Goal: Transaction & Acquisition: Purchase product/service

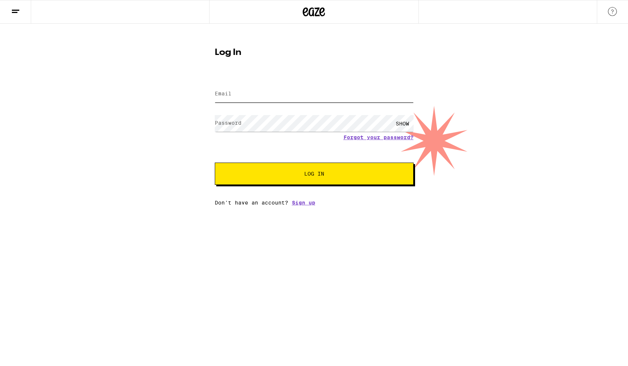
type input "[EMAIL_ADDRESS][DOMAIN_NAME]"
click at [236, 184] on button "Log In" at bounding box center [314, 174] width 199 height 22
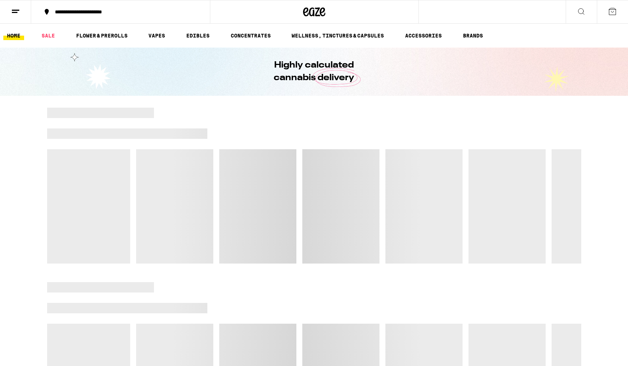
click at [87, 6] on button "**********" at bounding box center [120, 12] width 179 height 22
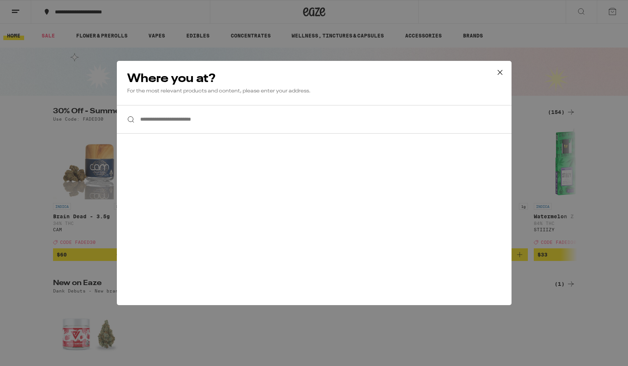
click at [157, 124] on input "**********" at bounding box center [314, 119] width 395 height 29
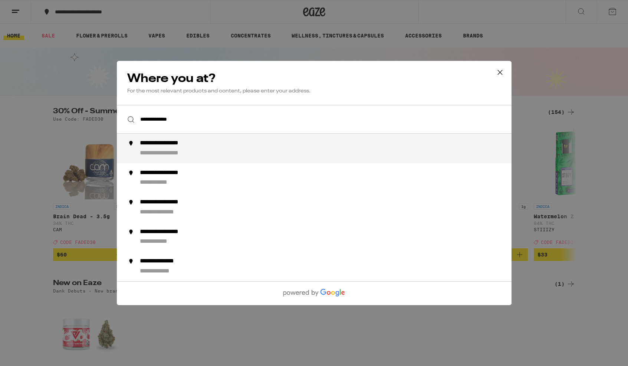
click at [156, 147] on div "**********" at bounding box center [172, 144] width 65 height 8
type input "**********"
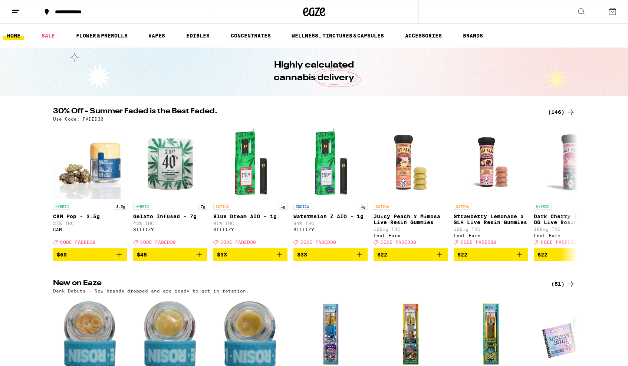
click at [560, 110] on div "(146)" at bounding box center [561, 112] width 27 height 9
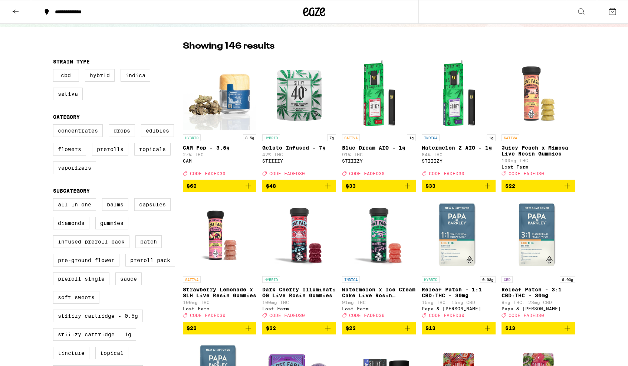
scroll to position [45, 0]
click at [107, 267] on label "Pre-ground Flower" at bounding box center [86, 260] width 66 height 13
click at [55, 200] on input "Pre-ground Flower" at bounding box center [55, 199] width 0 height 0
checkbox input "true"
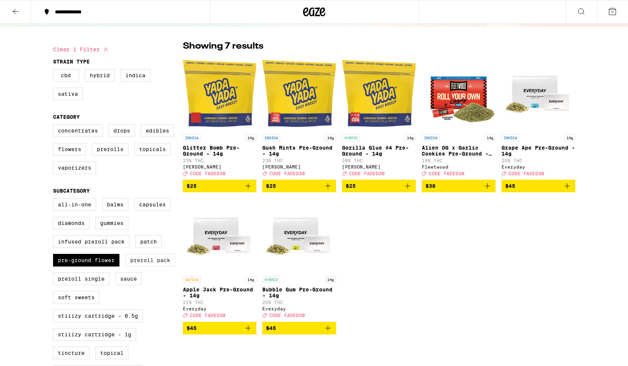
click at [138, 267] on label "Preroll Pack" at bounding box center [150, 260] width 50 height 13
click at [55, 200] on input "Preroll Pack" at bounding box center [55, 199] width 0 height 0
checkbox input "true"
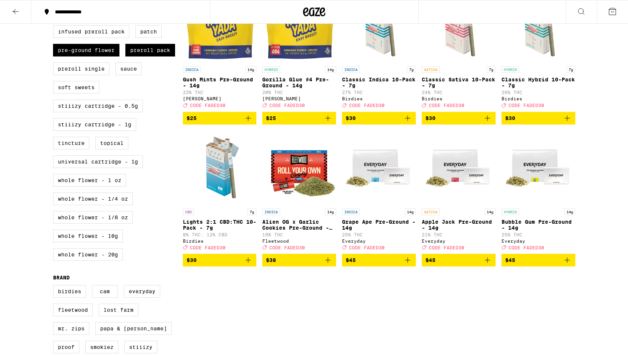
scroll to position [304, 0]
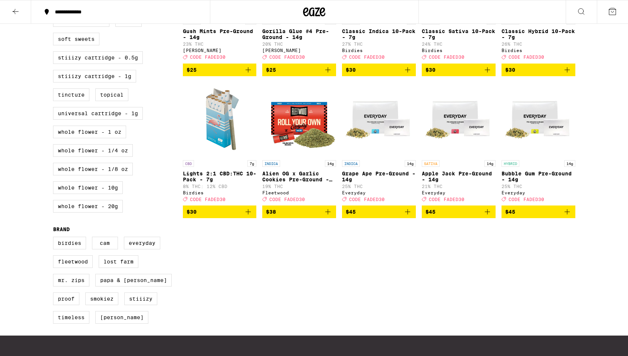
click at [383, 122] on img "Open page for Grape Ape Pre-Ground - 14g from Everyday" at bounding box center [379, 119] width 74 height 74
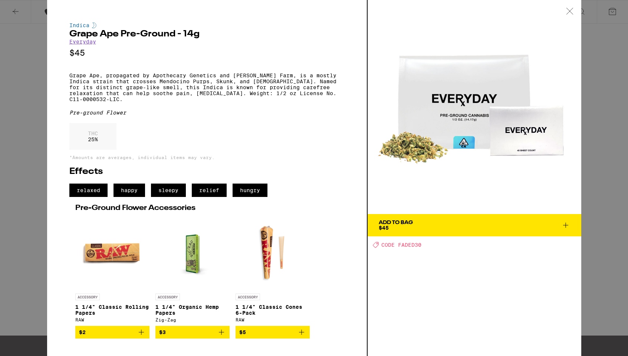
click at [566, 14] on icon at bounding box center [569, 11] width 7 height 7
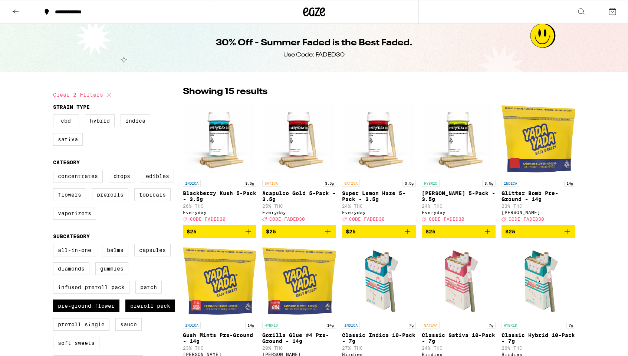
click at [309, 12] on icon at bounding box center [314, 11] width 22 height 13
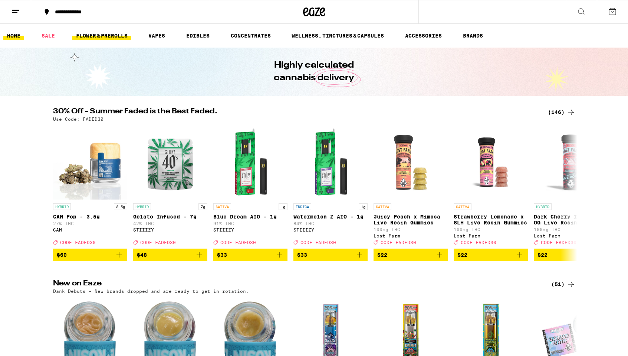
click at [88, 33] on link "FLOWER & PREROLLS" at bounding box center [101, 35] width 59 height 9
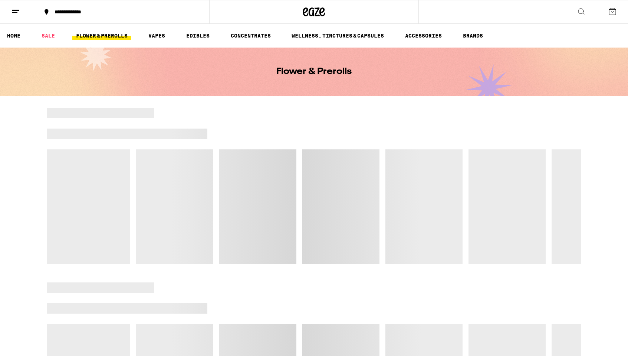
click at [92, 34] on link "FLOWER & PREROLLS" at bounding box center [101, 35] width 59 height 9
click at [157, 35] on link "VAPES" at bounding box center [157, 35] width 24 height 9
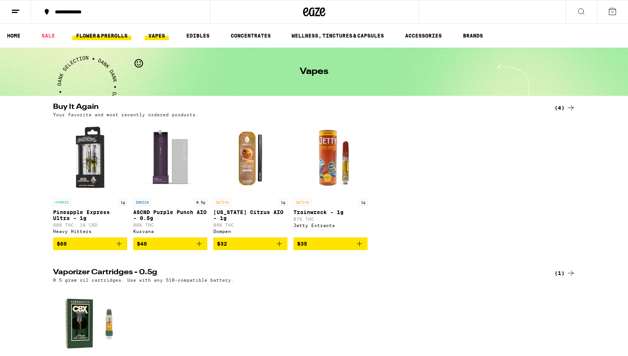
click at [102, 35] on link "FLOWER & PREROLLS" at bounding box center [101, 35] width 59 height 9
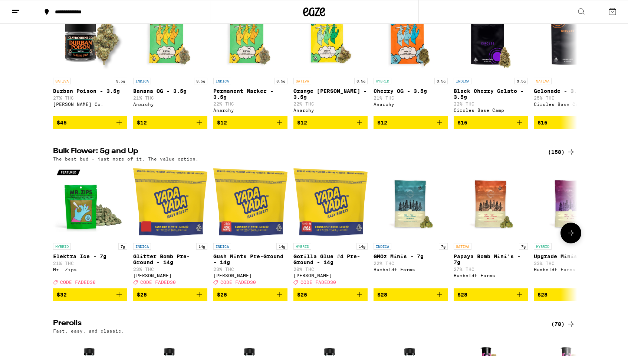
scroll to position [119, 0]
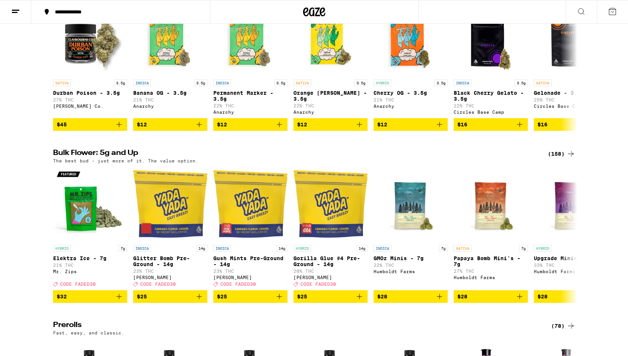
click at [85, 158] on h2 "Bulk Flower: 5g and Up" at bounding box center [296, 153] width 486 height 9
click at [562, 158] on div "(158)" at bounding box center [561, 153] width 27 height 9
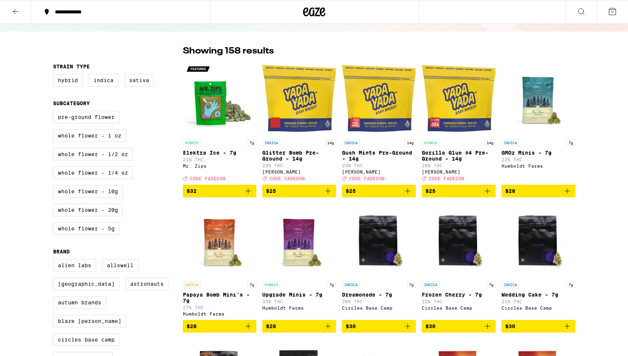
scroll to position [41, 0]
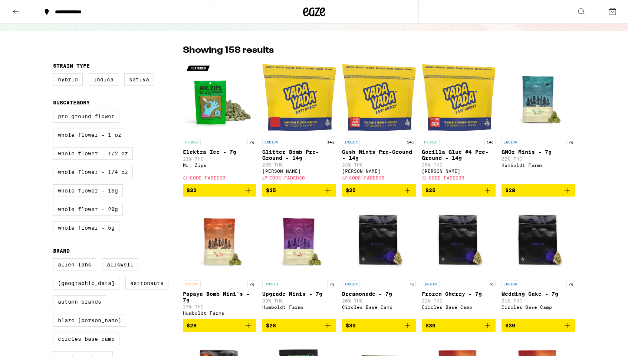
click at [89, 122] on label "Pre-ground Flower" at bounding box center [86, 116] width 66 height 13
click at [55, 111] on input "Pre-ground Flower" at bounding box center [55, 111] width 0 height 0
checkbox input "true"
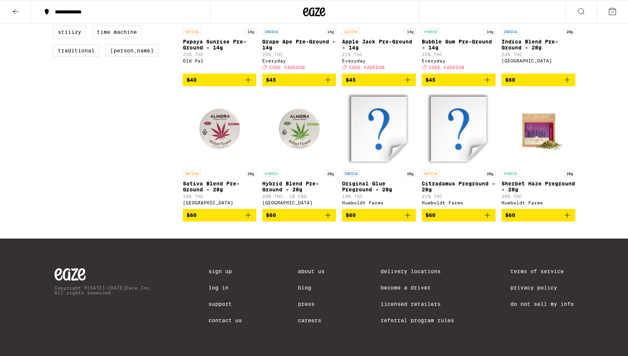
scroll to position [582, 0]
click at [532, 219] on span "$60" at bounding box center [539, 214] width 66 height 9
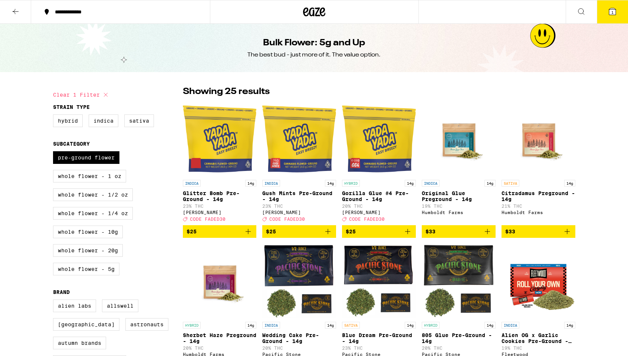
scroll to position [0, 0]
click at [321, 12] on icon at bounding box center [323, 11] width 6 height 9
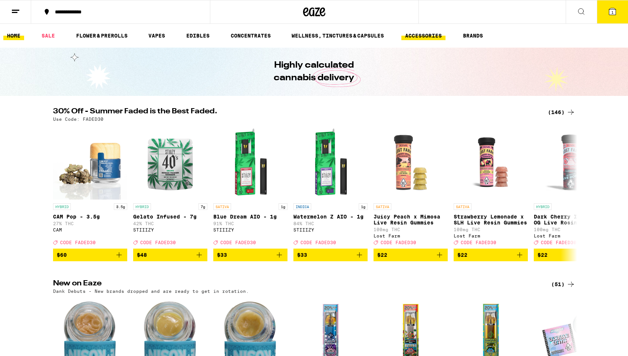
click at [438, 37] on link "ACCESSORIES" at bounding box center [424, 35] width 44 height 9
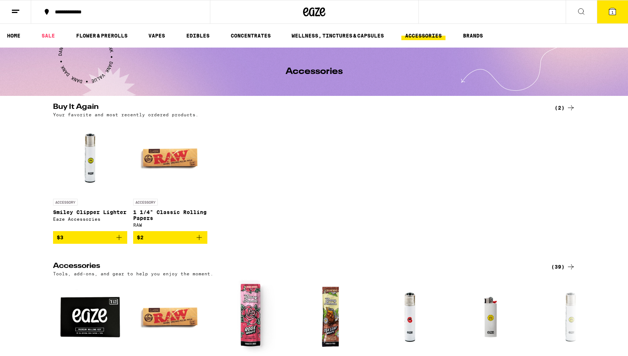
click at [164, 241] on span "$2" at bounding box center [170, 237] width 67 height 9
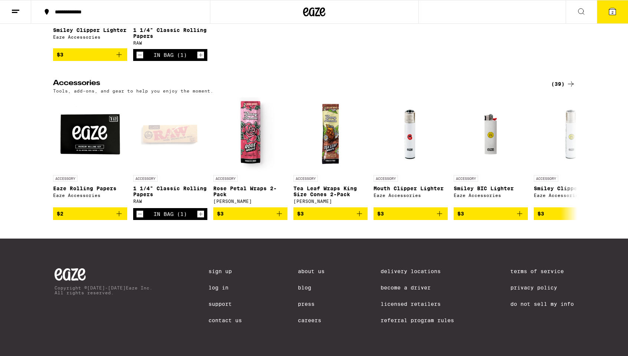
scroll to position [193, 0]
click at [572, 81] on icon at bounding box center [571, 83] width 6 height 5
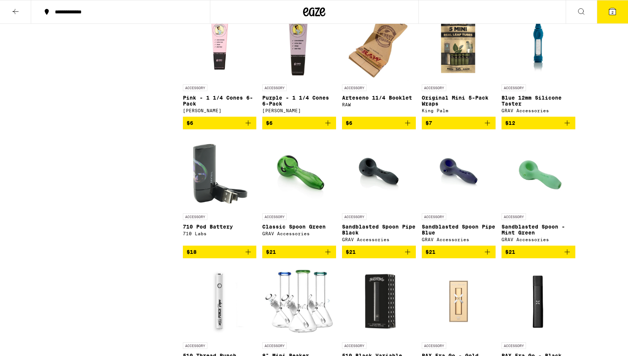
scroll to position [470, 0]
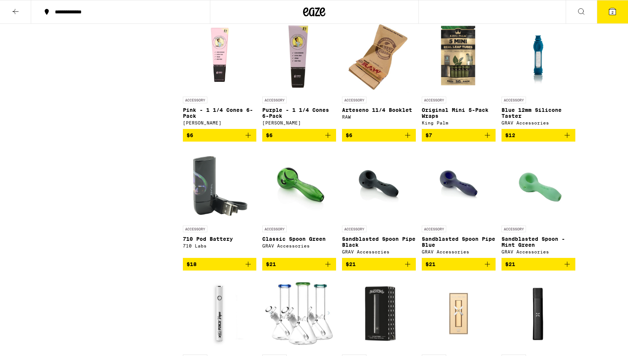
click at [376, 61] on img "Open page for Arteseno 11/4 Booklet from RAW" at bounding box center [379, 56] width 66 height 74
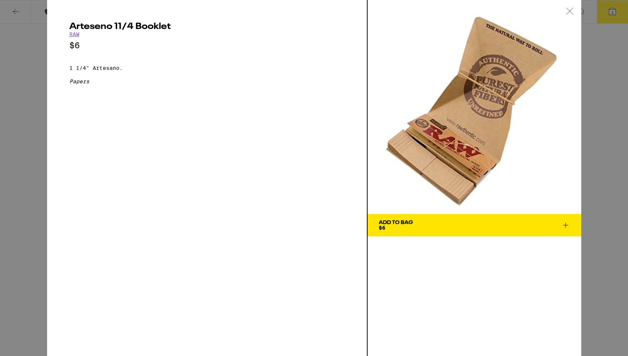
click at [568, 10] on icon at bounding box center [569, 11] width 7 height 7
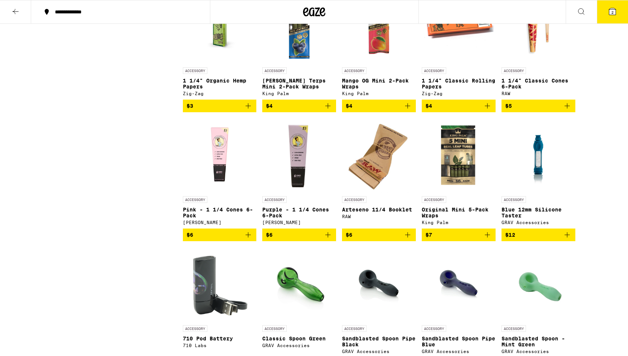
scroll to position [370, 0]
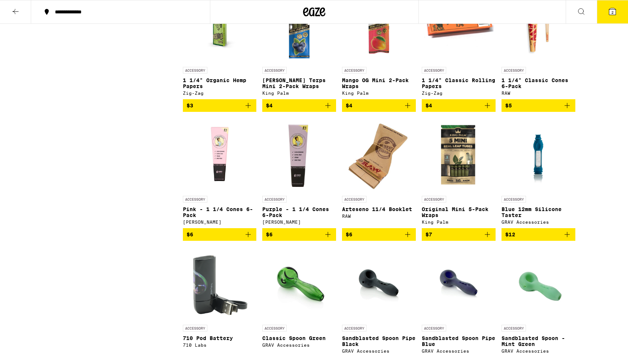
click at [372, 239] on span "$6" at bounding box center [379, 234] width 66 height 9
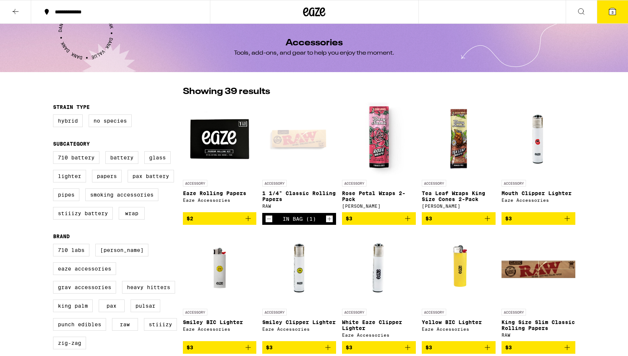
scroll to position [0, 0]
click at [268, 222] on icon "Decrement" at bounding box center [269, 218] width 7 height 9
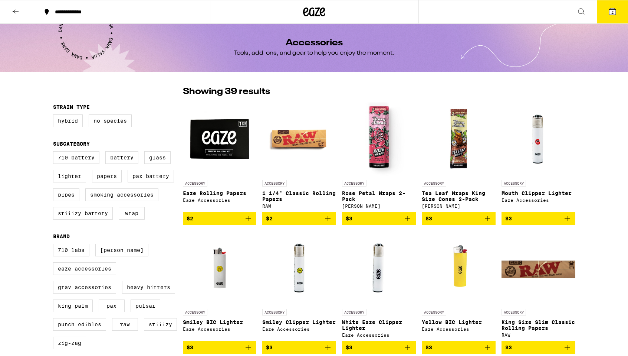
click at [608, 16] on button "2" at bounding box center [612, 11] width 31 height 23
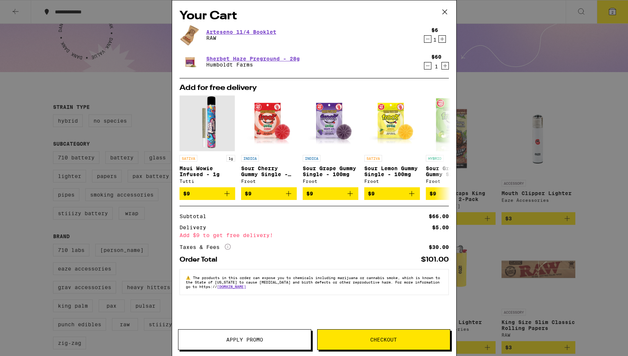
click at [442, 11] on icon at bounding box center [444, 11] width 11 height 11
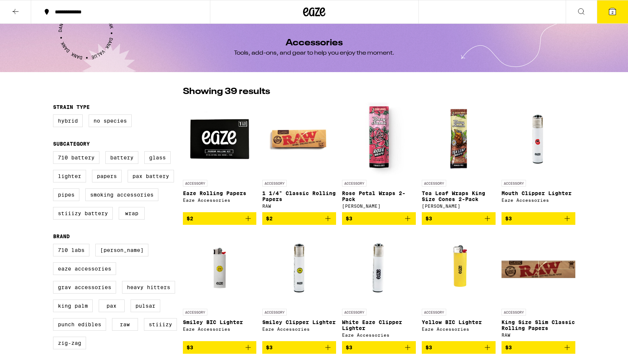
click at [313, 11] on icon at bounding box center [314, 11] width 22 height 13
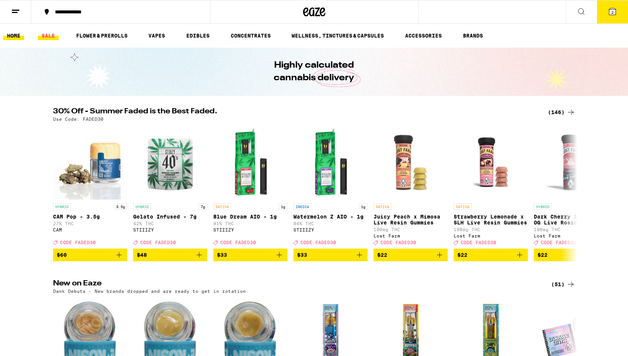
click at [49, 35] on link "SALE" at bounding box center [48, 35] width 21 height 9
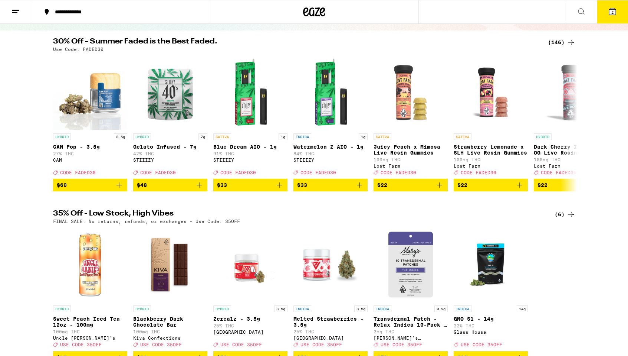
scroll to position [65, 0]
click at [567, 42] on icon at bounding box center [571, 42] width 9 height 9
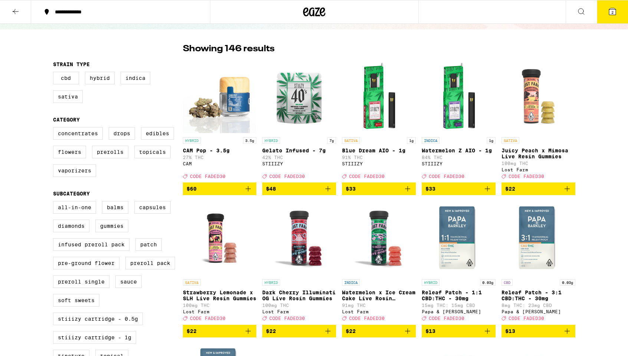
scroll to position [43, 0]
click at [79, 269] on label "Pre-ground Flower" at bounding box center [86, 262] width 66 height 13
click at [55, 202] on input "Pre-ground Flower" at bounding box center [55, 202] width 0 height 0
checkbox input "true"
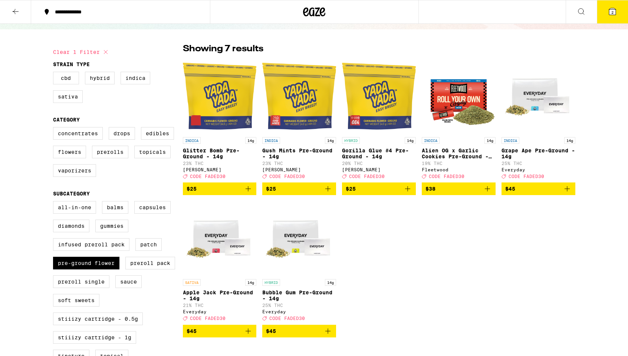
click at [611, 10] on icon at bounding box center [612, 11] width 7 height 7
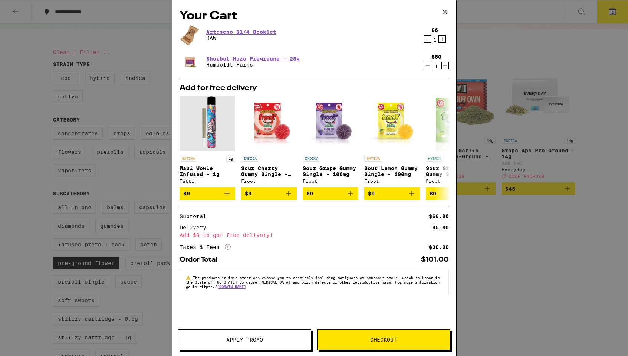
click at [362, 334] on button "Checkout" at bounding box center [383, 339] width 133 height 21
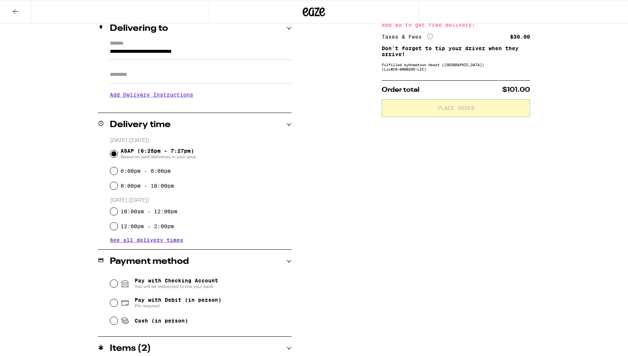
scroll to position [94, 0]
click at [179, 75] on input "Apt/Suite" at bounding box center [201, 75] width 182 height 18
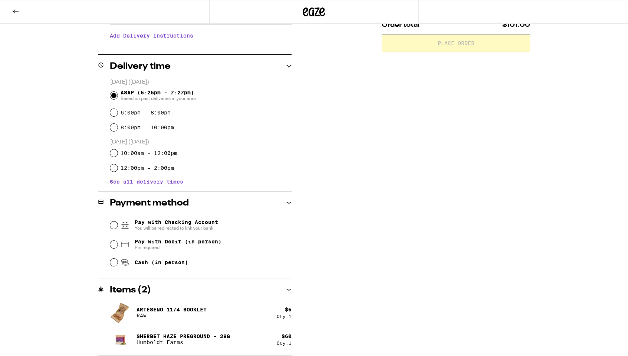
scroll to position [159, 0]
type input "*"
click at [113, 246] on input "Pay with Debit (in person) Pin required" at bounding box center [113, 244] width 7 height 7
radio input "true"
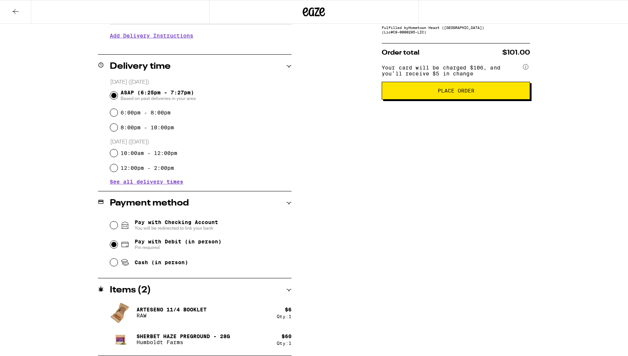
click at [445, 93] on span "Place Order" at bounding box center [456, 90] width 37 height 5
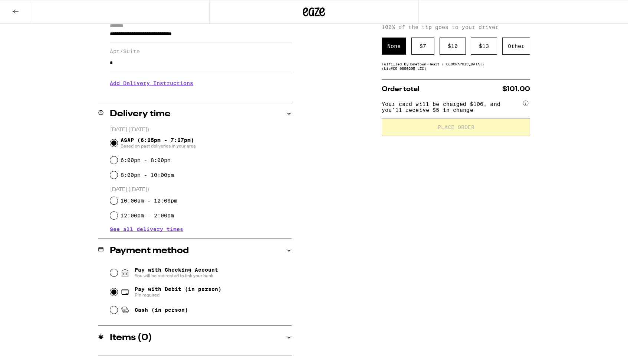
scroll to position [0, 0]
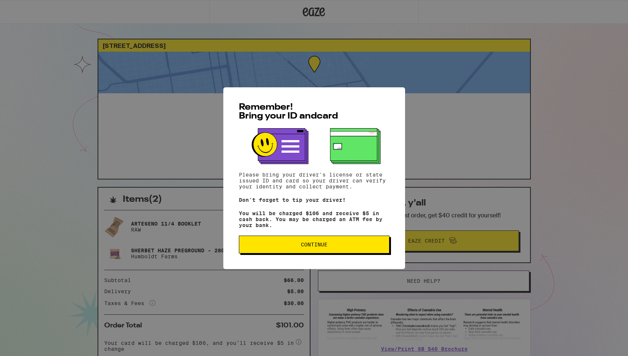
click at [315, 253] on button "Continue" at bounding box center [314, 244] width 151 height 18
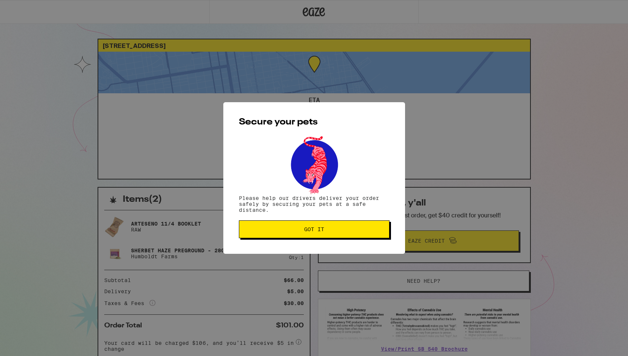
click at [305, 225] on button "Got it" at bounding box center [314, 229] width 151 height 18
